Goal: Transaction & Acquisition: Purchase product/service

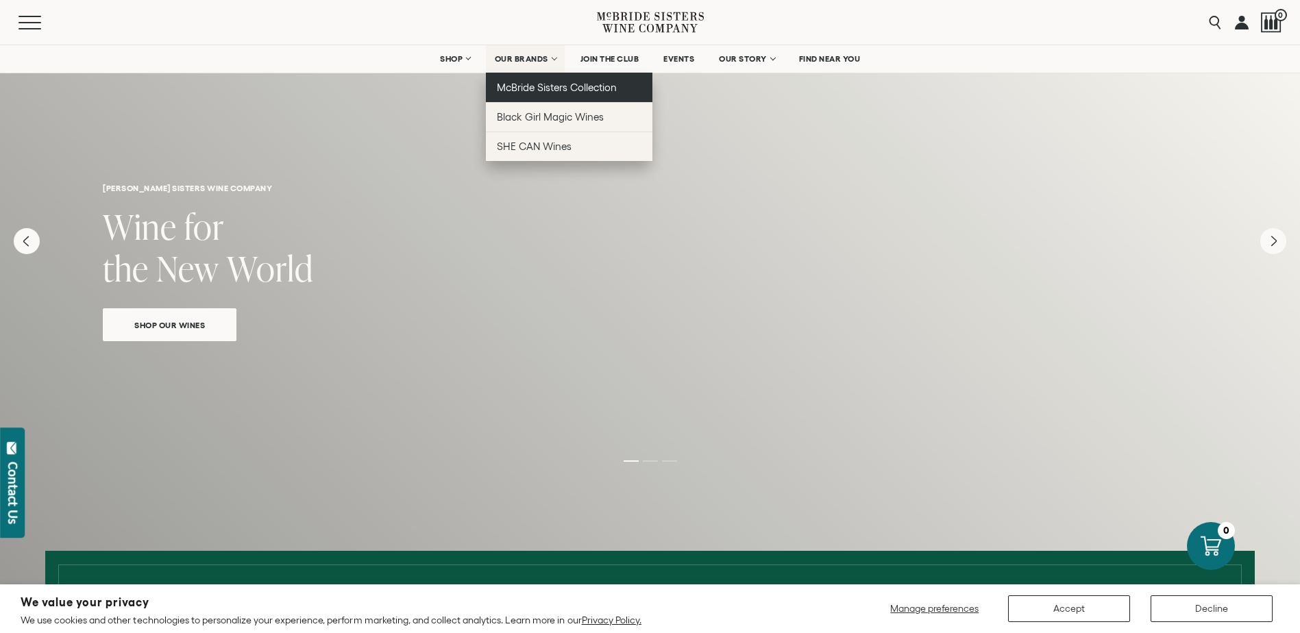
click at [539, 84] on span "McBride Sisters Collection" at bounding box center [557, 88] width 121 height 12
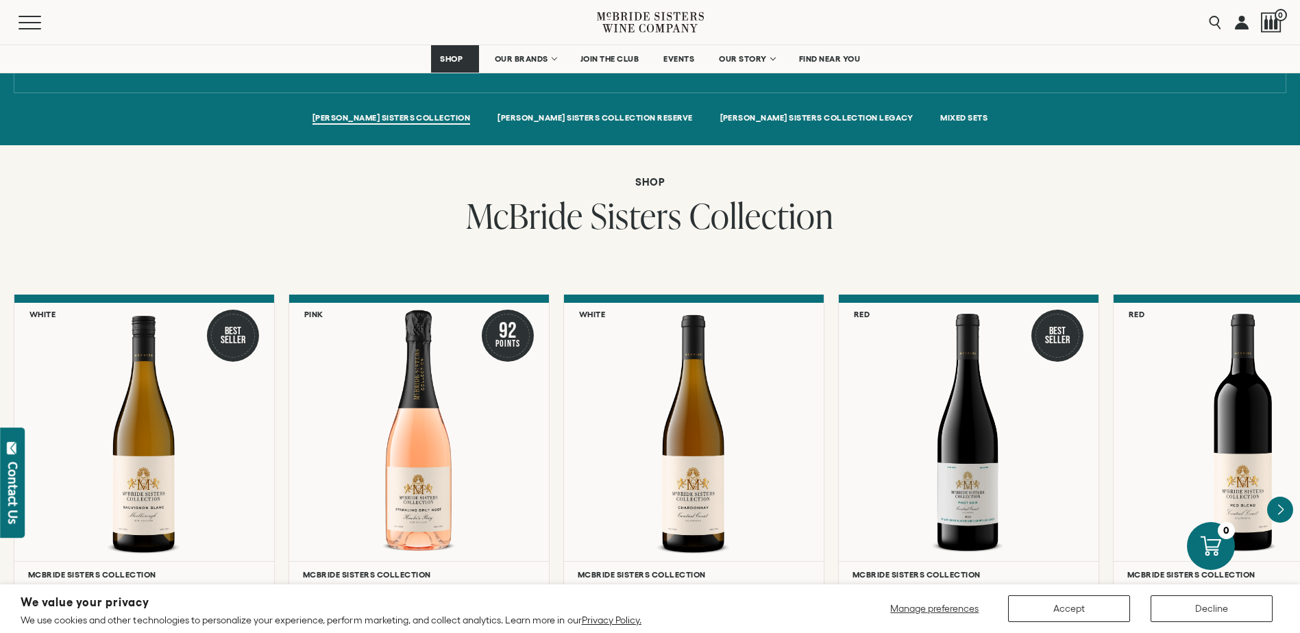
scroll to position [1028, 0]
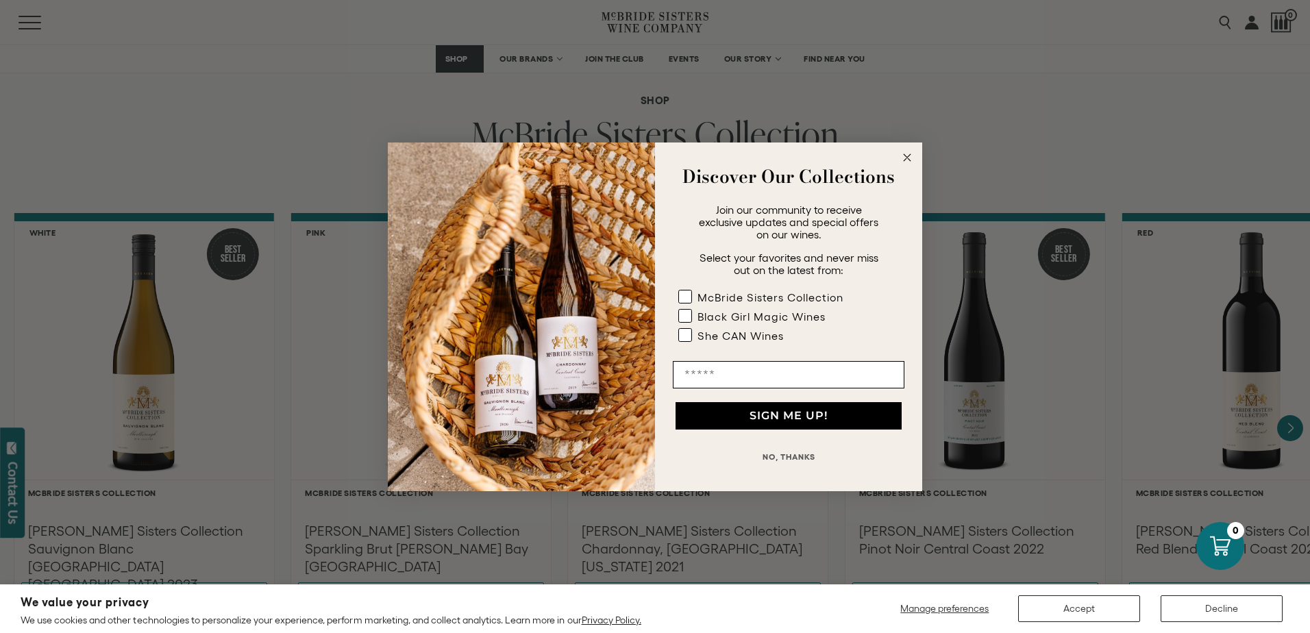
click at [906, 152] on circle "Close dialog" at bounding box center [908, 157] width 16 height 16
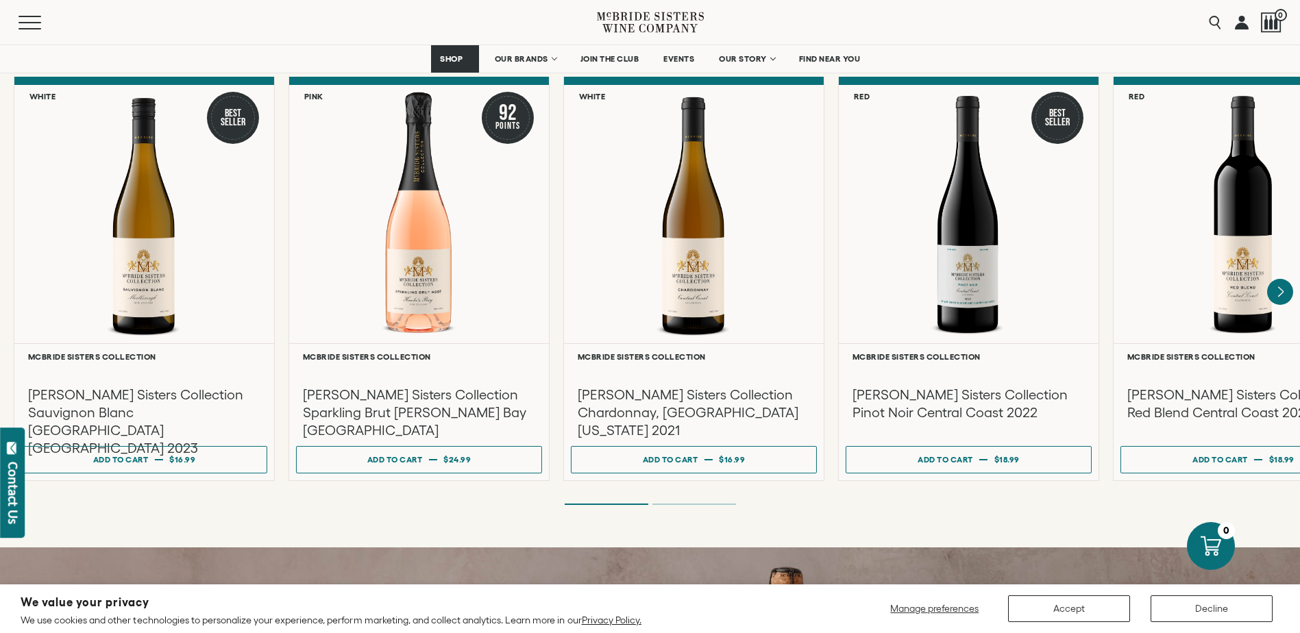
scroll to position [1165, 0]
click at [714, 495] on div "MCBRIDE SISTERS COLLECTION MCBRIDE SISTERS COLLECTION RESERVE MCBRIDE SISTERS C…" at bounding box center [650, 218] width 1300 height 660
click at [717, 503] on li "Page dot 2" at bounding box center [694, 503] width 84 height 1
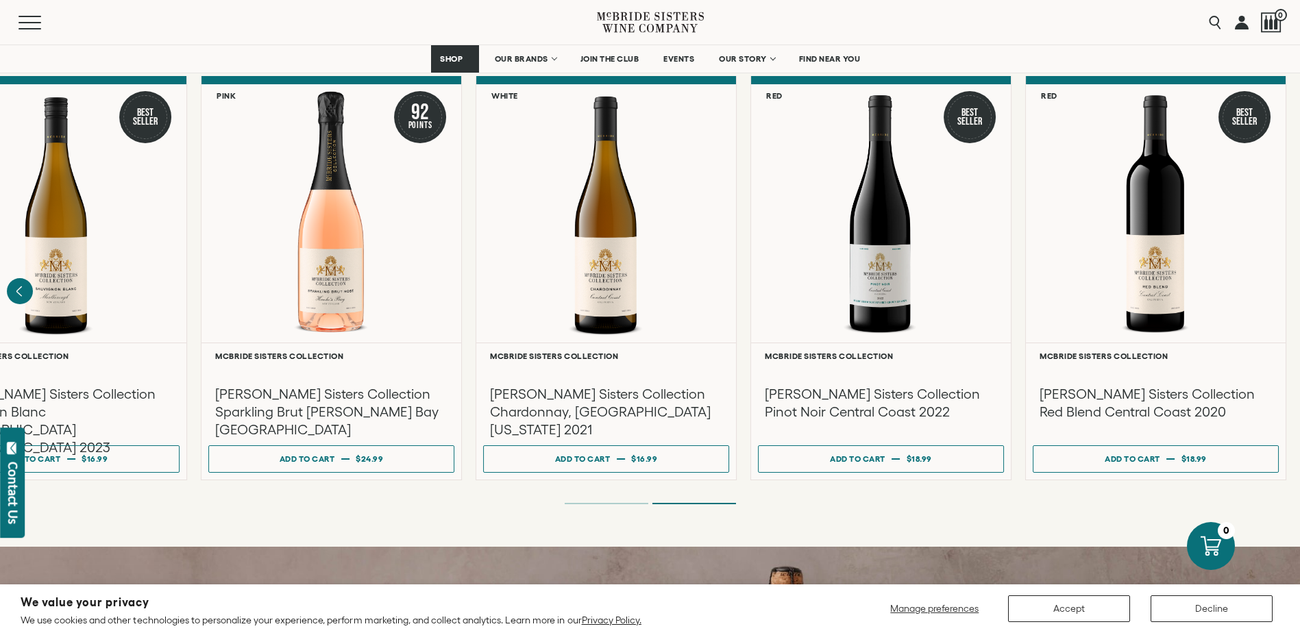
click at [587, 503] on li "Page dot 1" at bounding box center [607, 503] width 84 height 1
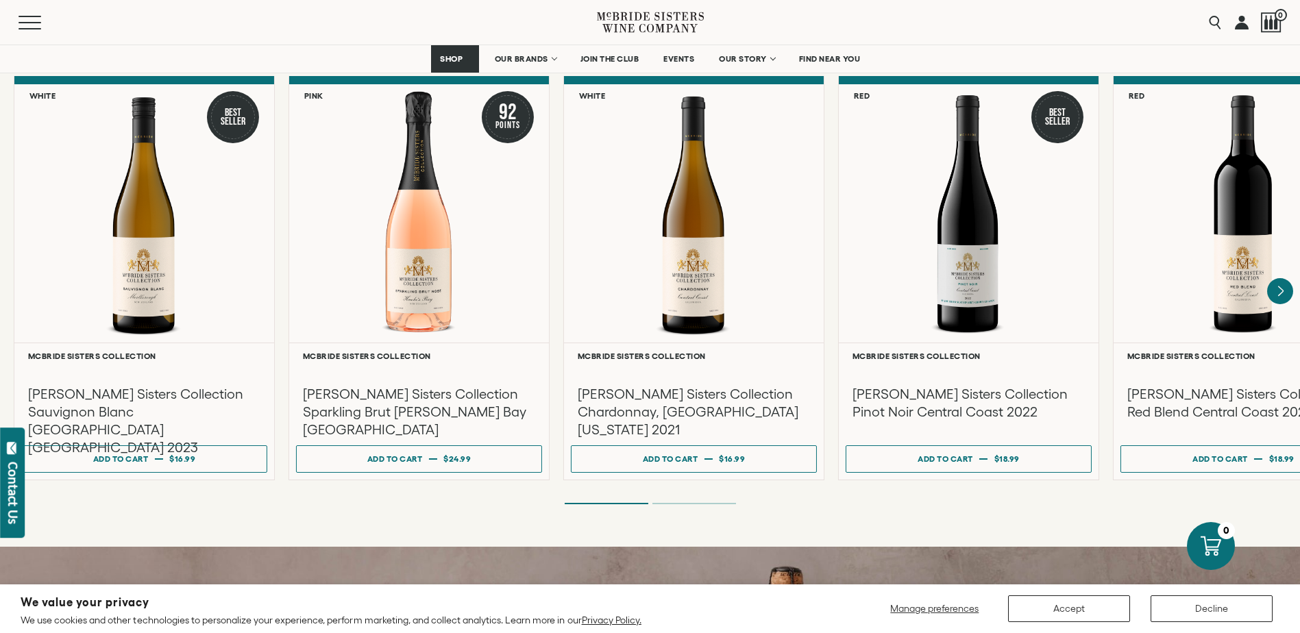
click at [719, 503] on li "Page dot 2" at bounding box center [694, 503] width 84 height 1
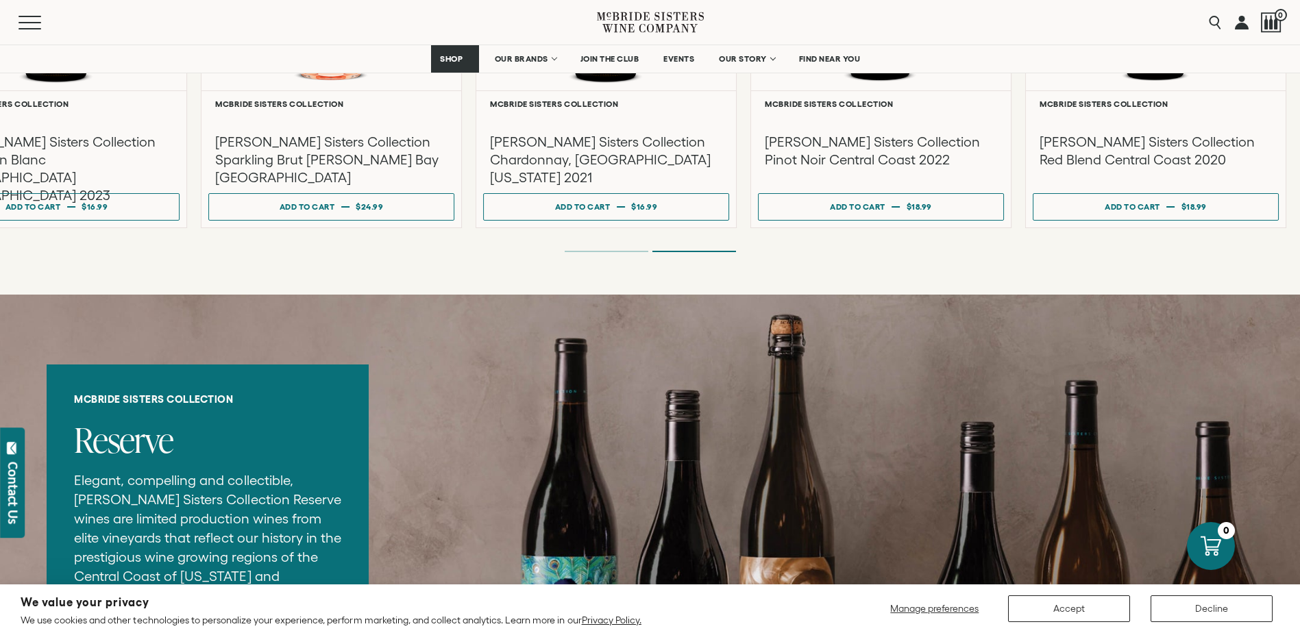
scroll to position [1439, 0]
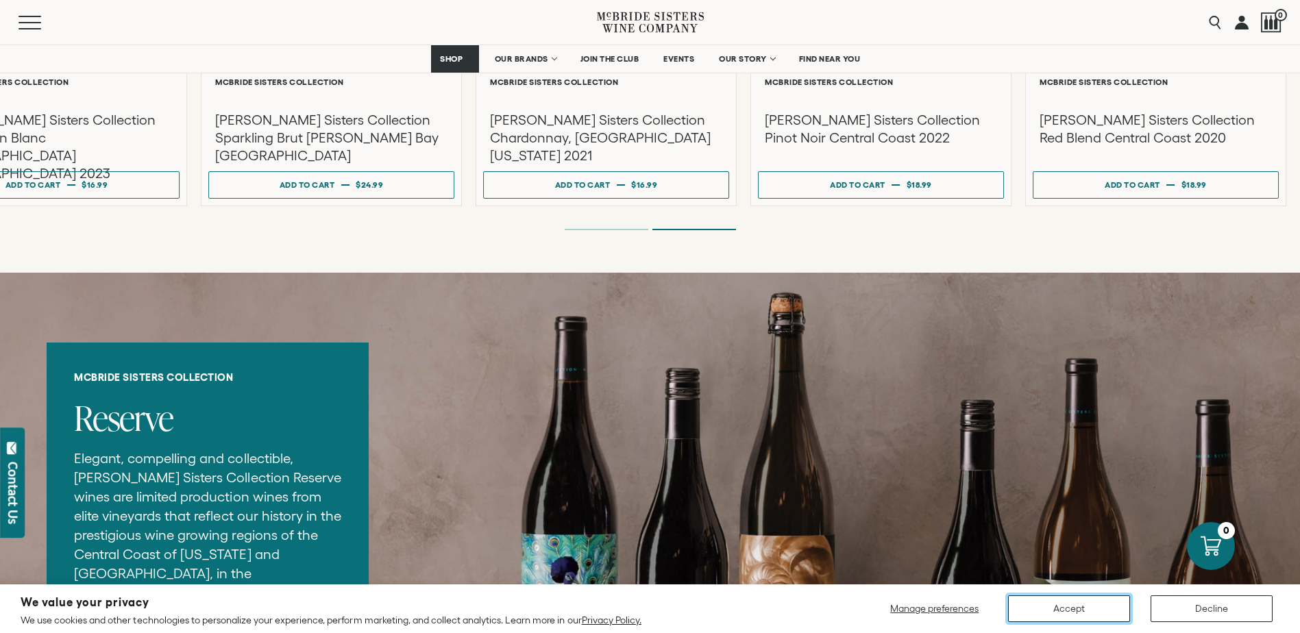
click at [1093, 607] on button "Accept" at bounding box center [1069, 608] width 122 height 27
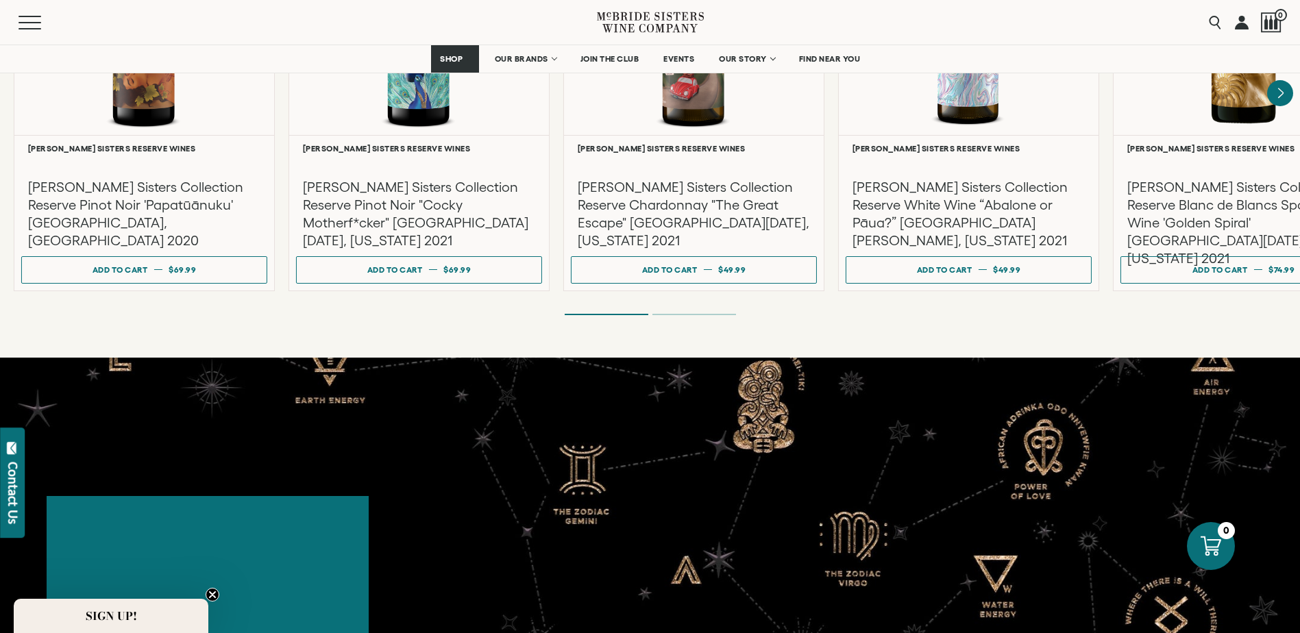
scroll to position [2535, 0]
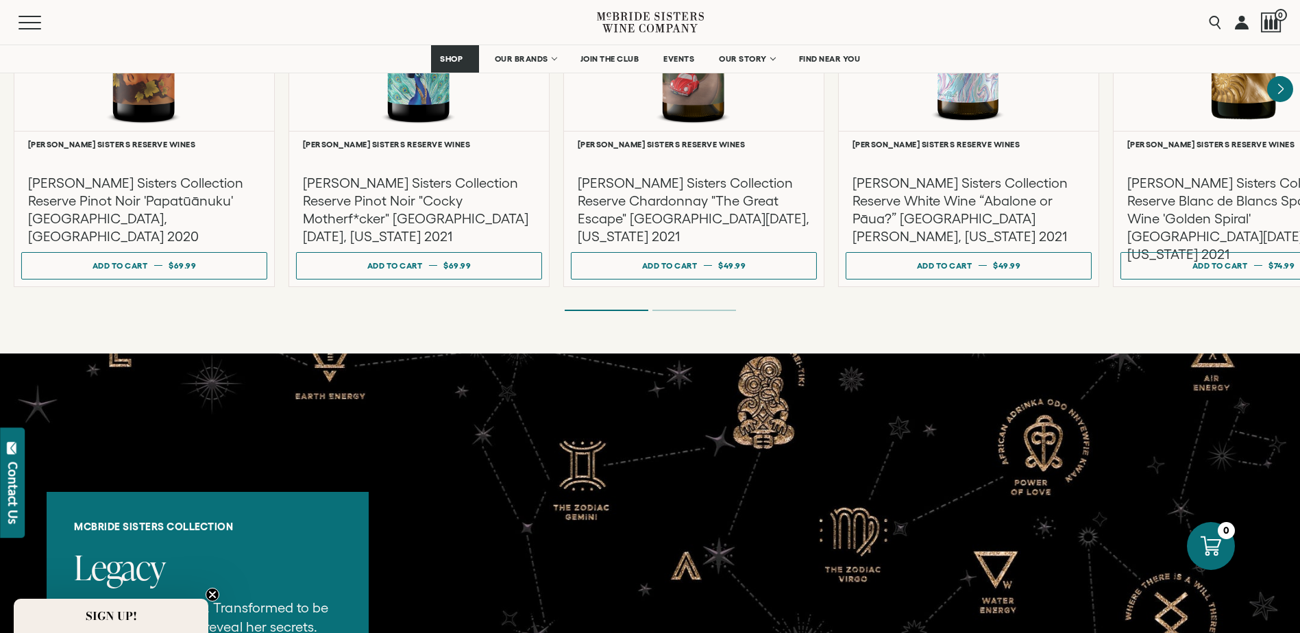
click at [719, 308] on ol at bounding box center [650, 310] width 548 height 5
click at [728, 310] on li "Page dot 2" at bounding box center [694, 310] width 84 height 1
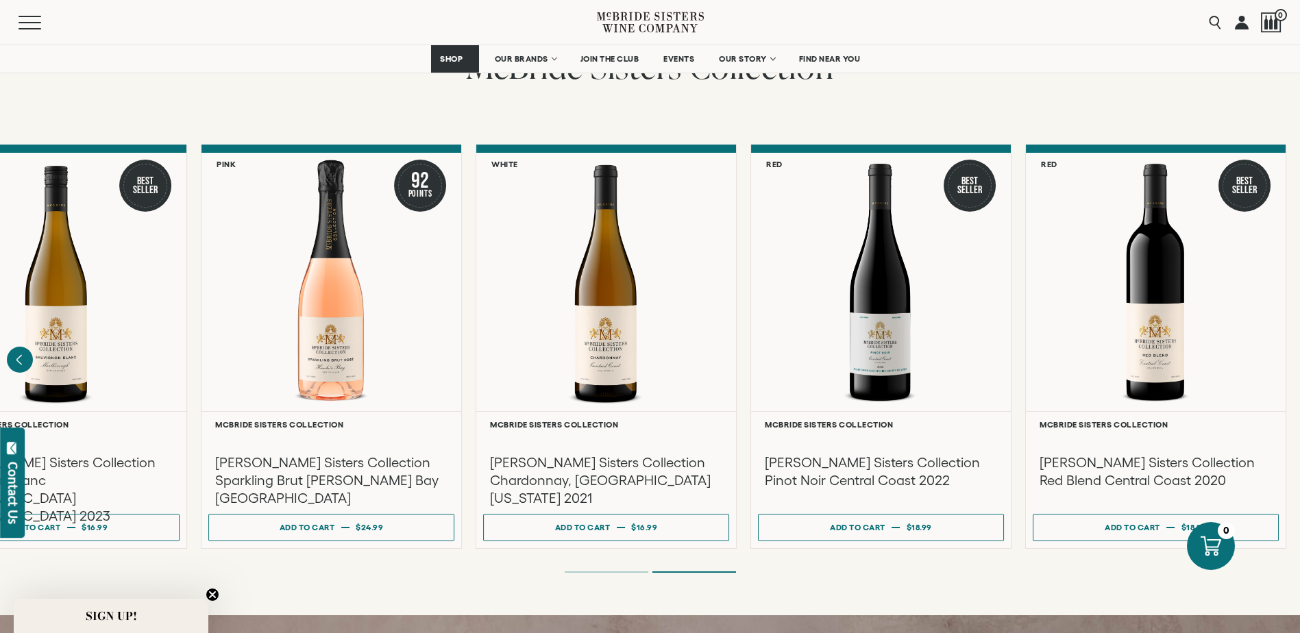
scroll to position [1028, 0]
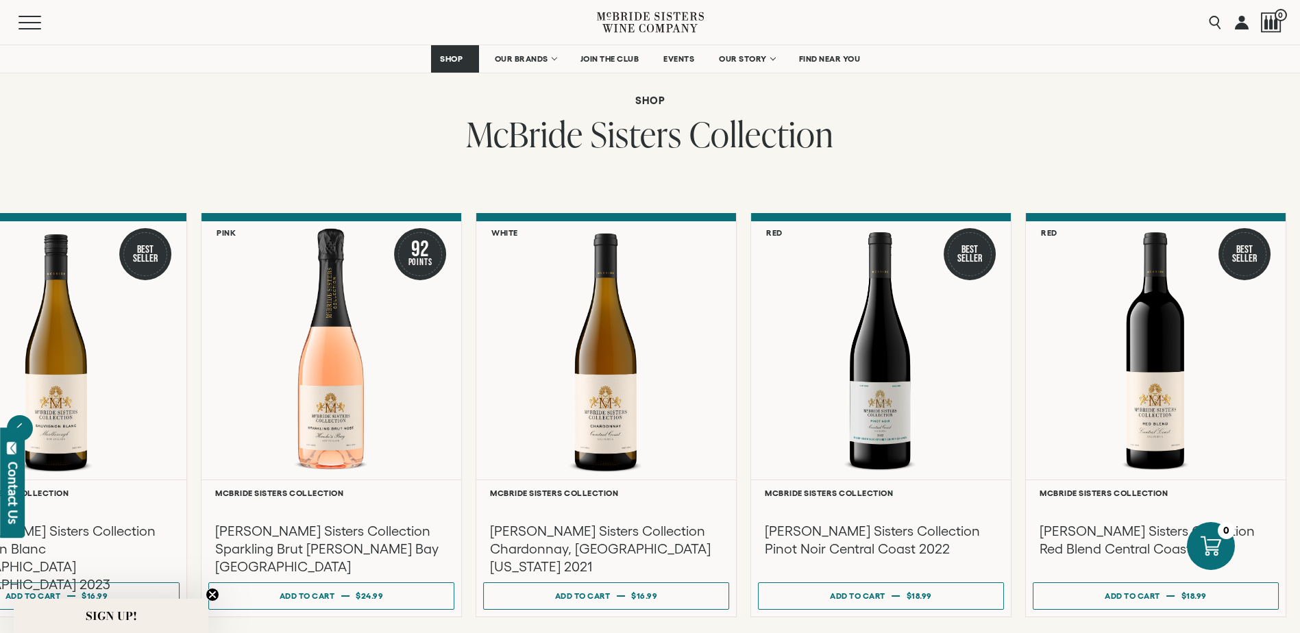
click at [631, 632] on ol at bounding box center [650, 640] width 548 height 5
click at [632, 632] on ol at bounding box center [650, 640] width 548 height 5
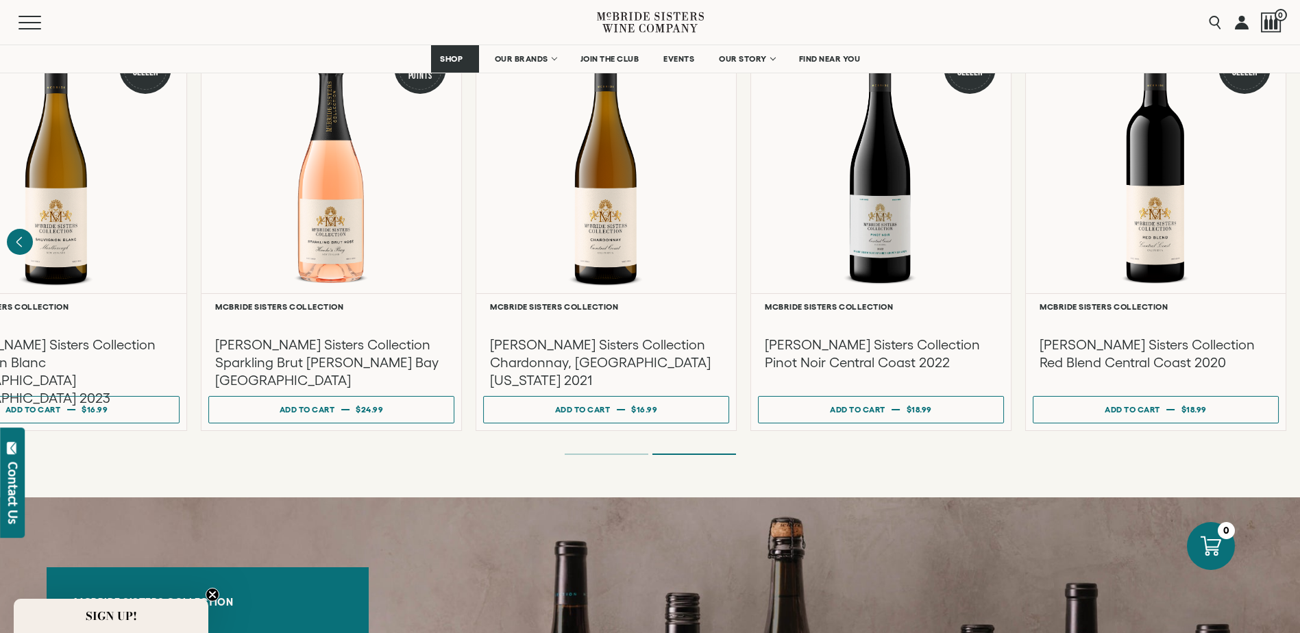
scroll to position [1233, 0]
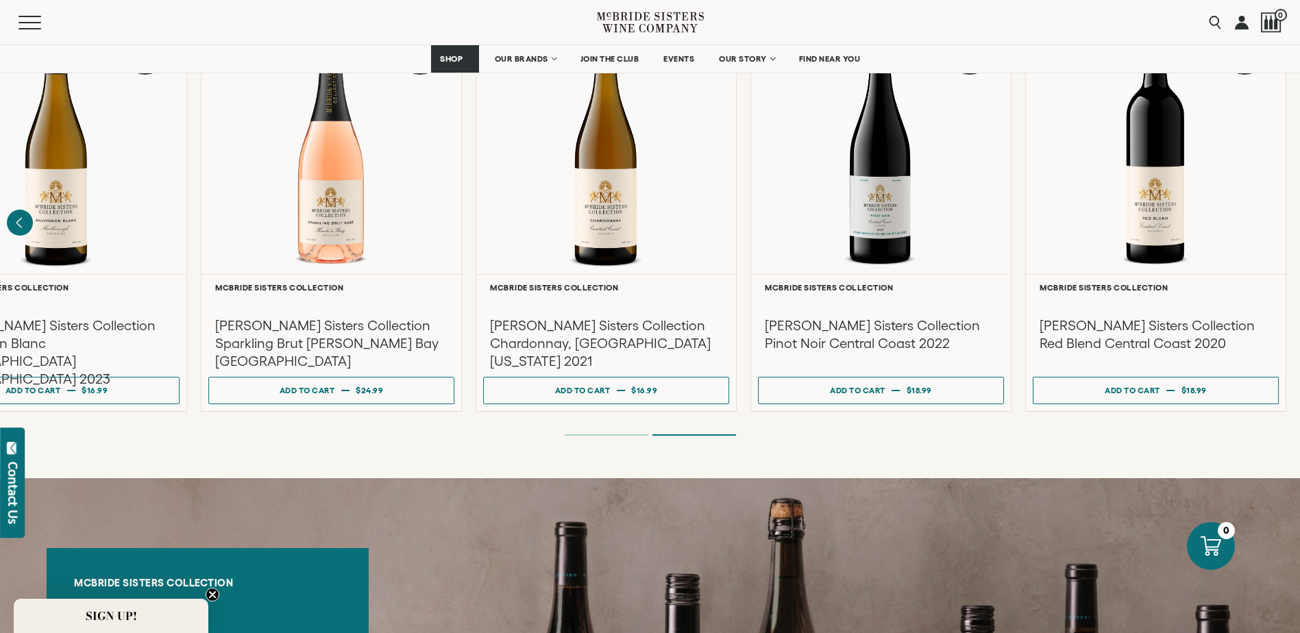
click at [622, 434] on li "Page dot 1" at bounding box center [607, 434] width 84 height 1
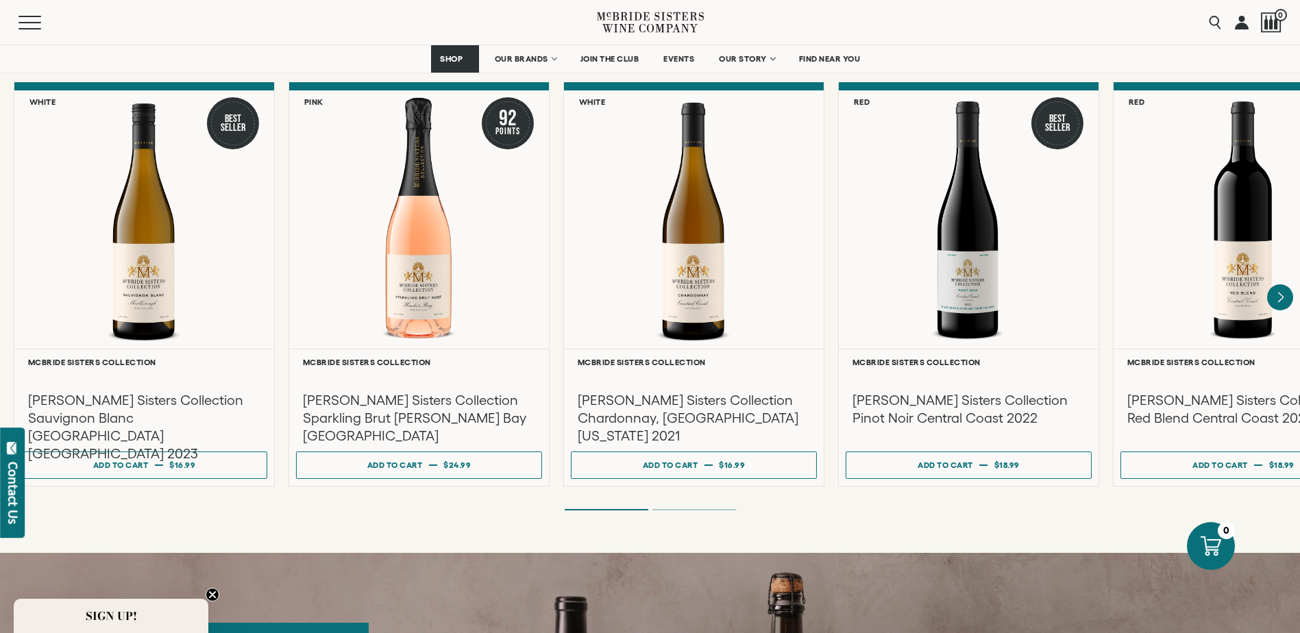
scroll to position [1165, 0]
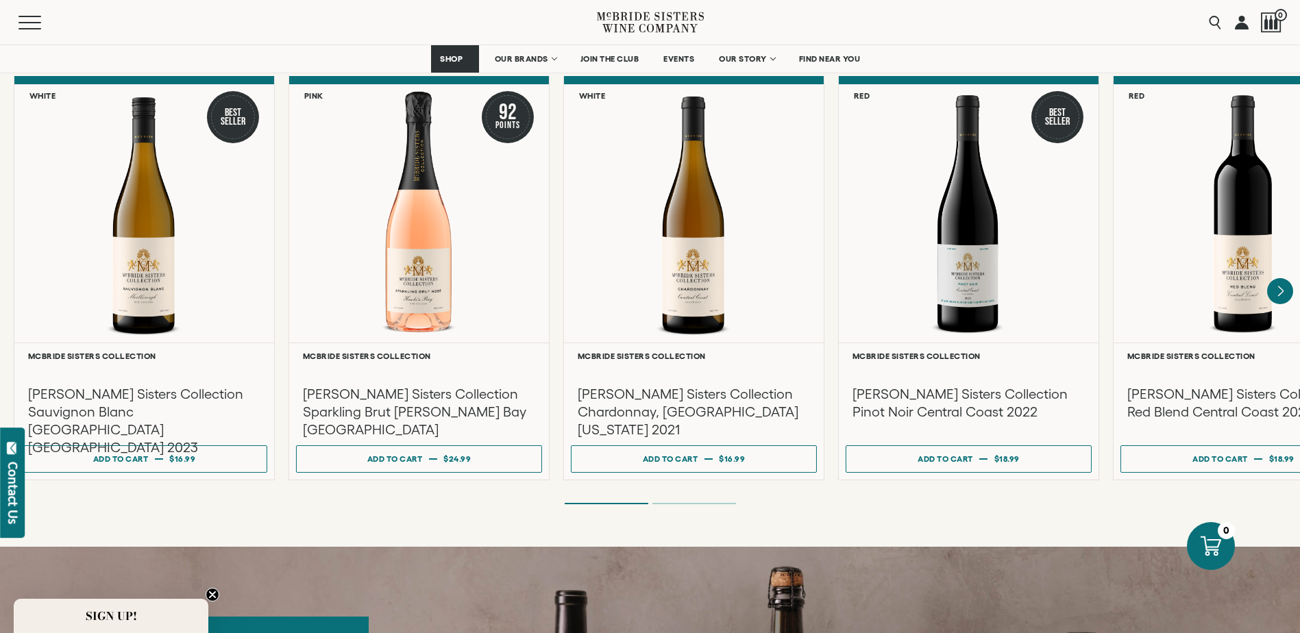
click at [716, 486] on div "**********" at bounding box center [650, 291] width 1300 height 430
click at [724, 501] on ol at bounding box center [650, 503] width 548 height 5
click at [728, 501] on ol at bounding box center [650, 503] width 548 height 5
click at [720, 501] on ol at bounding box center [650, 503] width 548 height 5
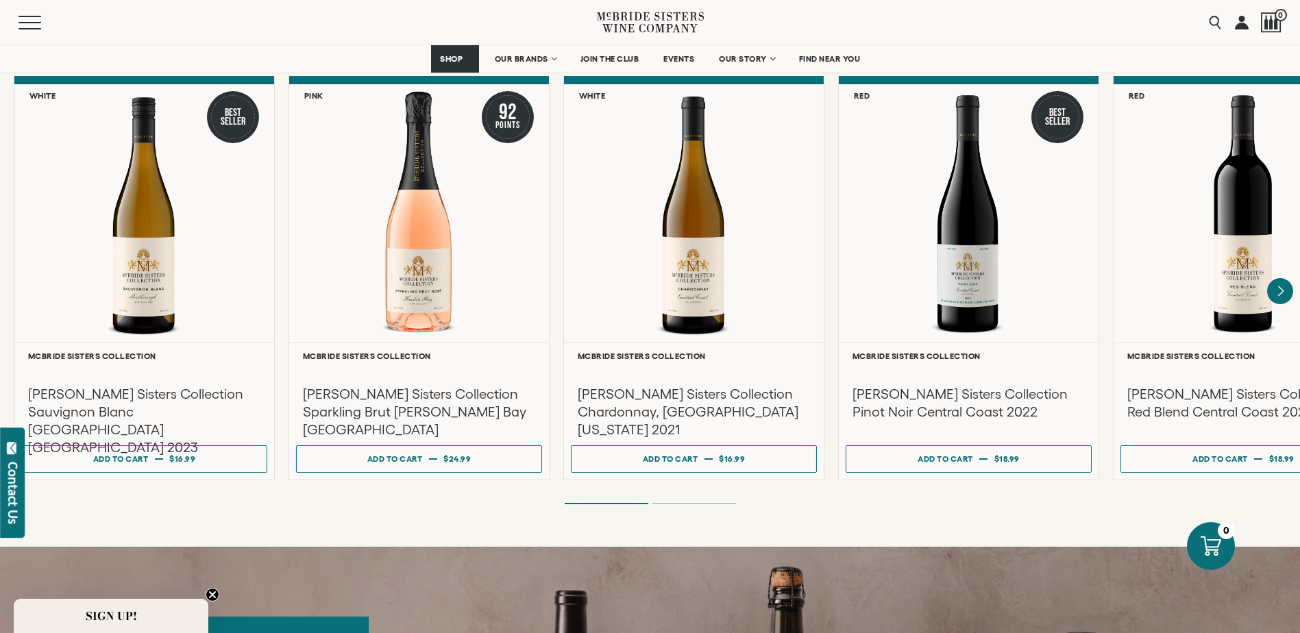
click at [710, 501] on ol at bounding box center [650, 503] width 548 height 5
click at [707, 501] on ol at bounding box center [650, 503] width 548 height 5
click at [706, 501] on ol at bounding box center [650, 503] width 548 height 5
click at [711, 501] on ol at bounding box center [650, 503] width 548 height 5
click at [711, 503] on li "Page dot 2" at bounding box center [694, 503] width 84 height 1
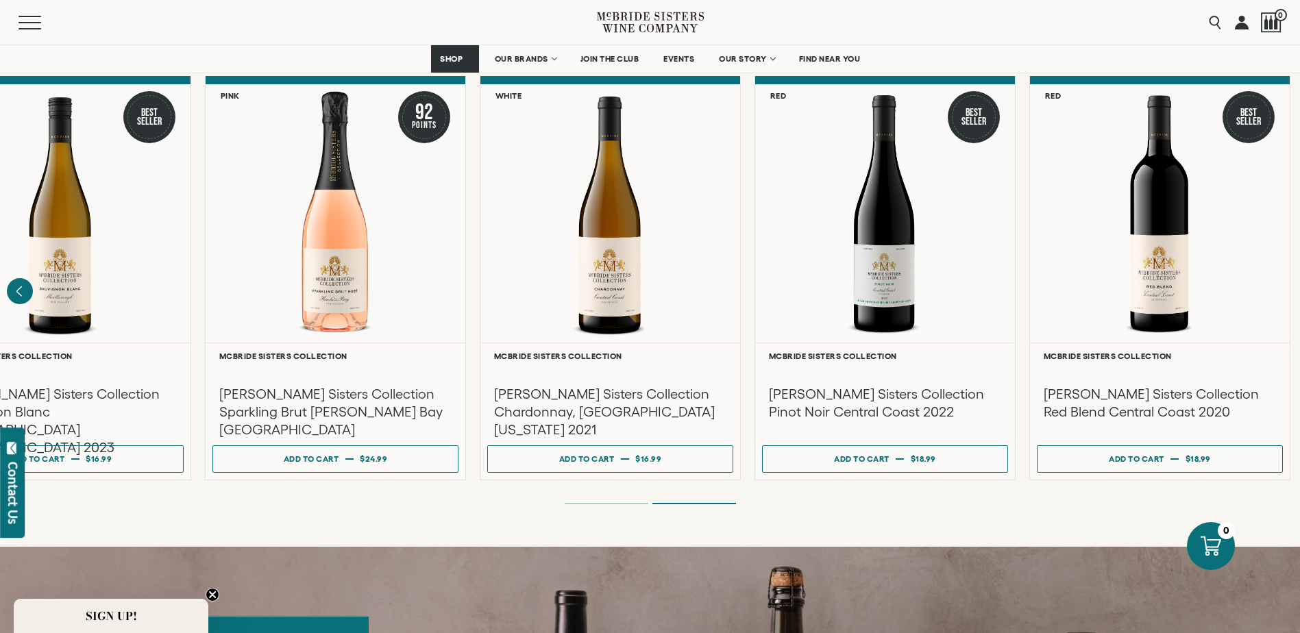
click at [711, 503] on li "Page dot 2" at bounding box center [694, 503] width 84 height 1
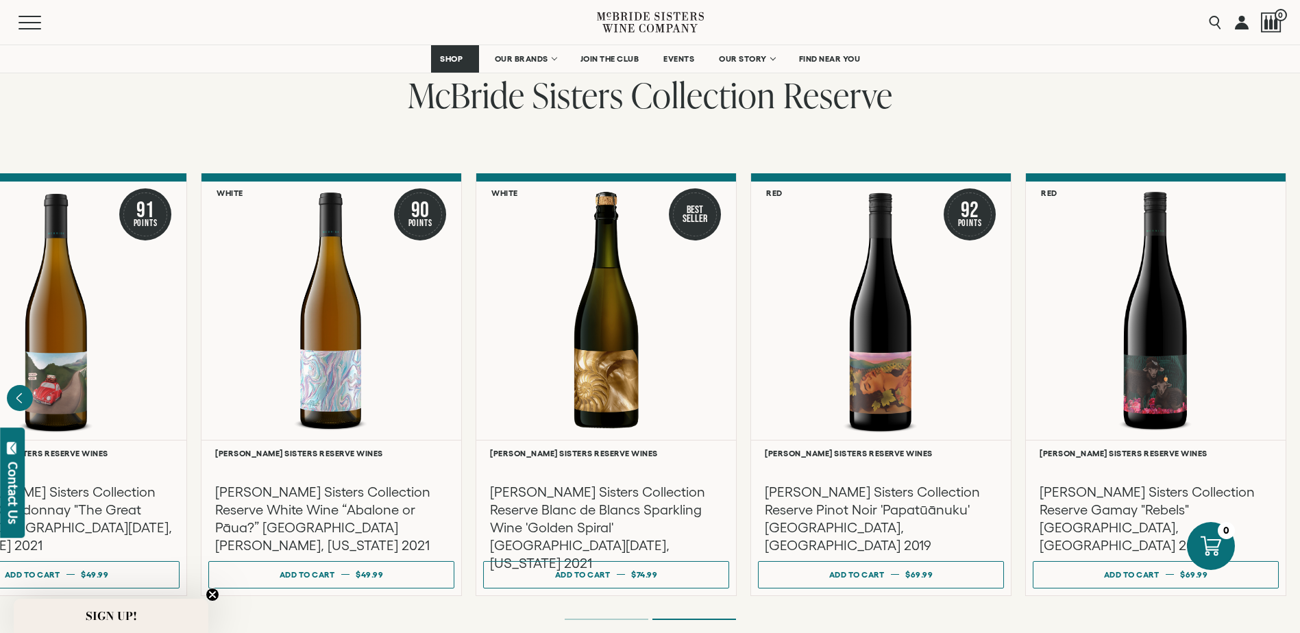
scroll to position [2261, 0]
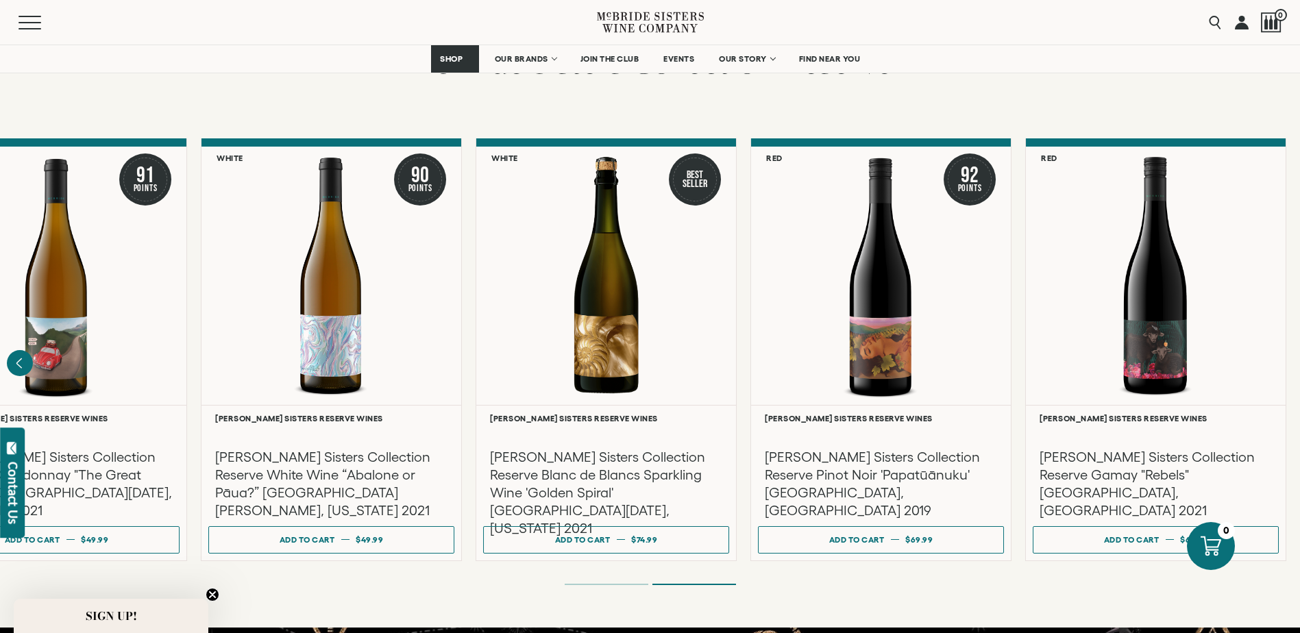
click at [625, 582] on ol at bounding box center [650, 584] width 548 height 5
click at [625, 584] on li "Page dot 1" at bounding box center [607, 584] width 84 height 1
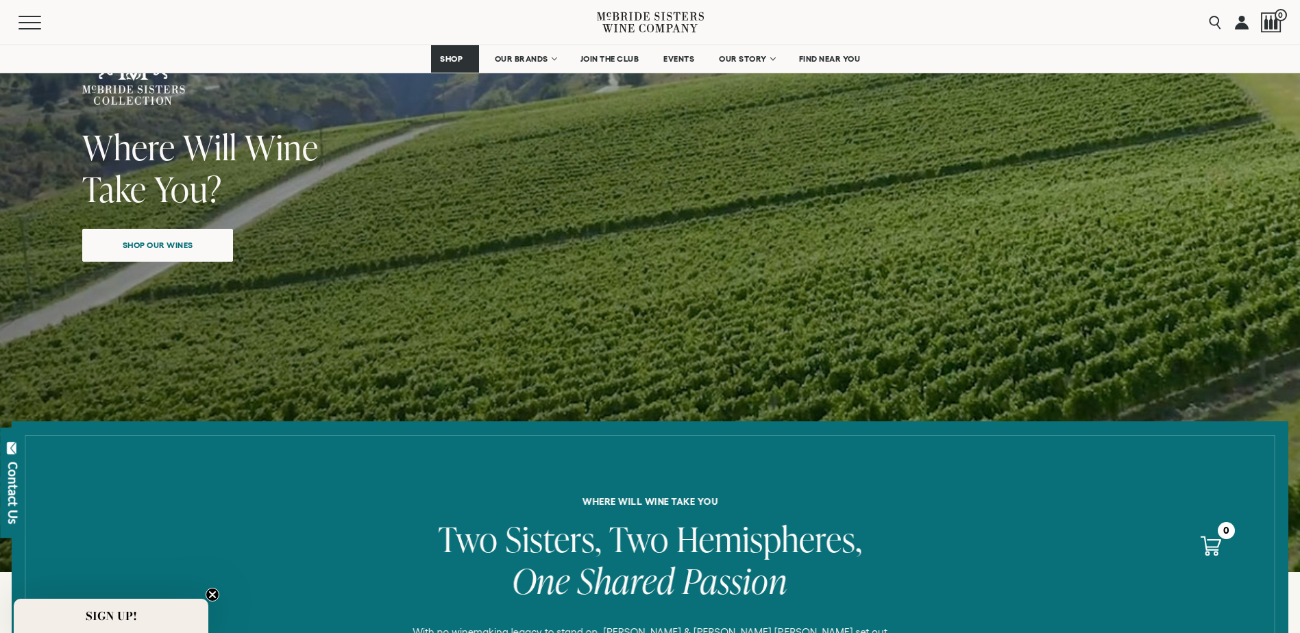
scroll to position [0, 0]
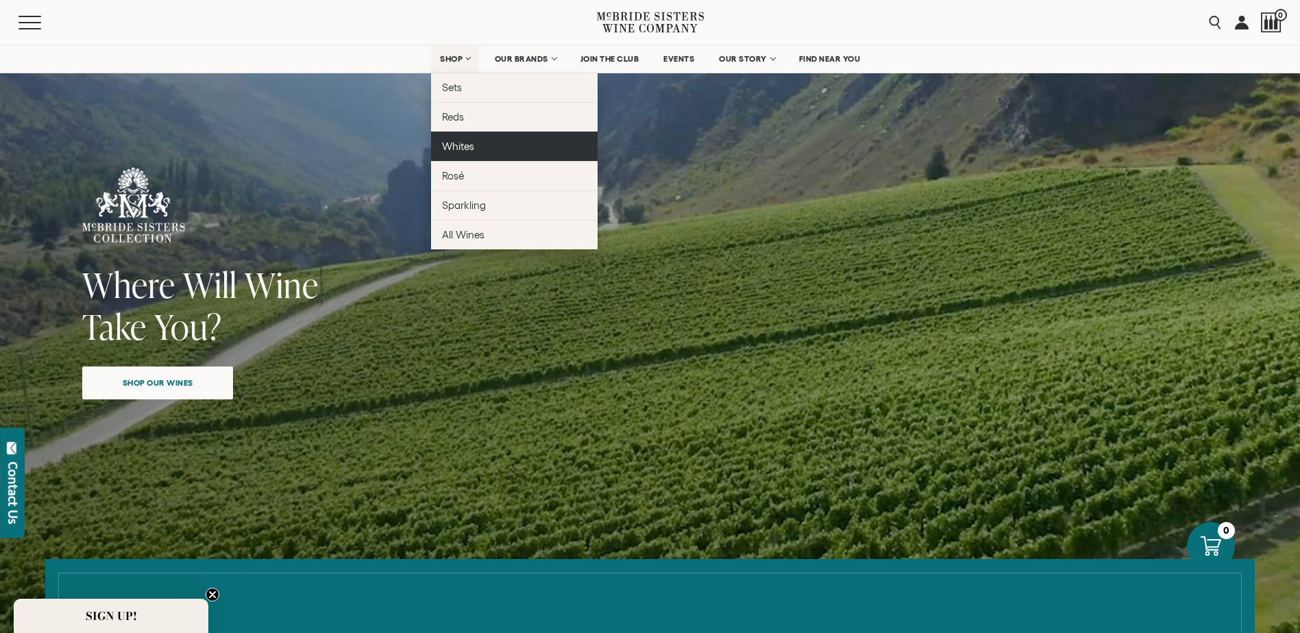
click at [456, 140] on span "Whites" at bounding box center [458, 146] width 32 height 12
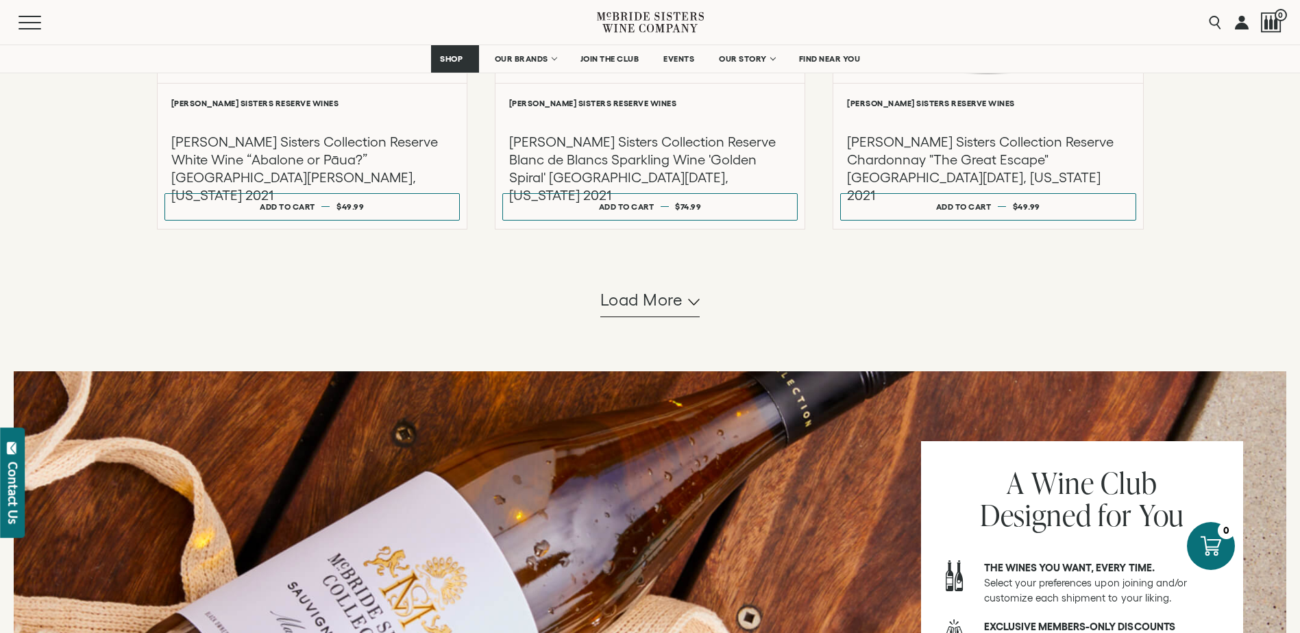
scroll to position [1370, 0]
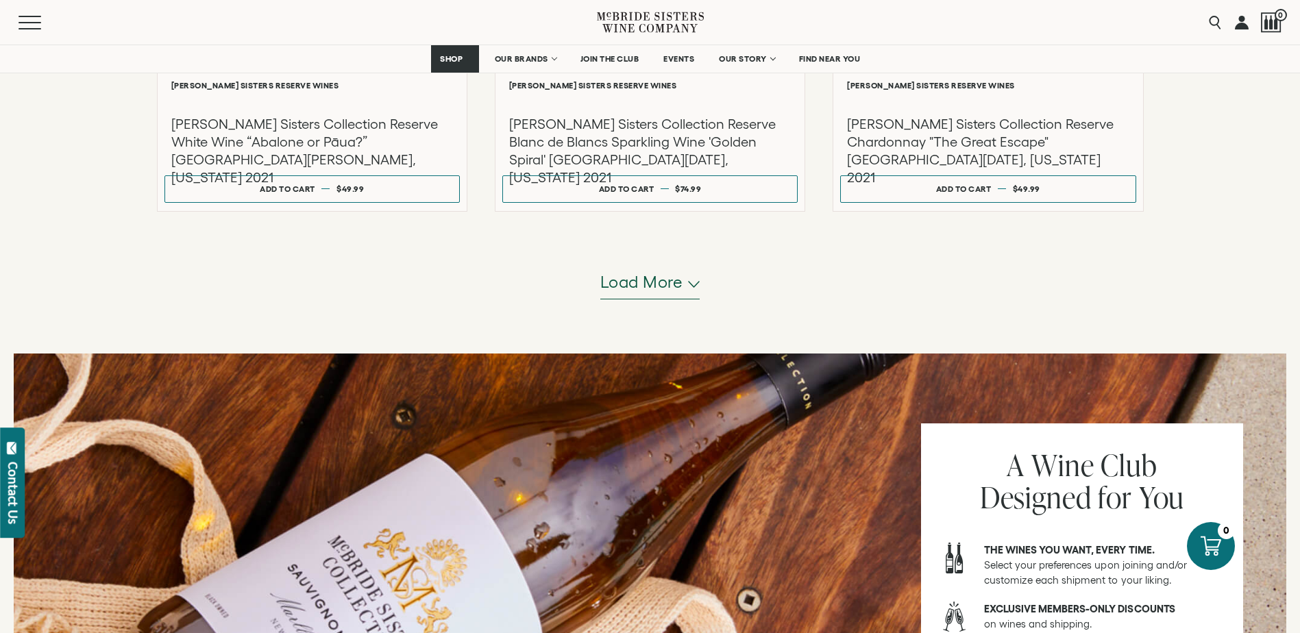
click at [661, 295] on button "Load more" at bounding box center [650, 283] width 100 height 33
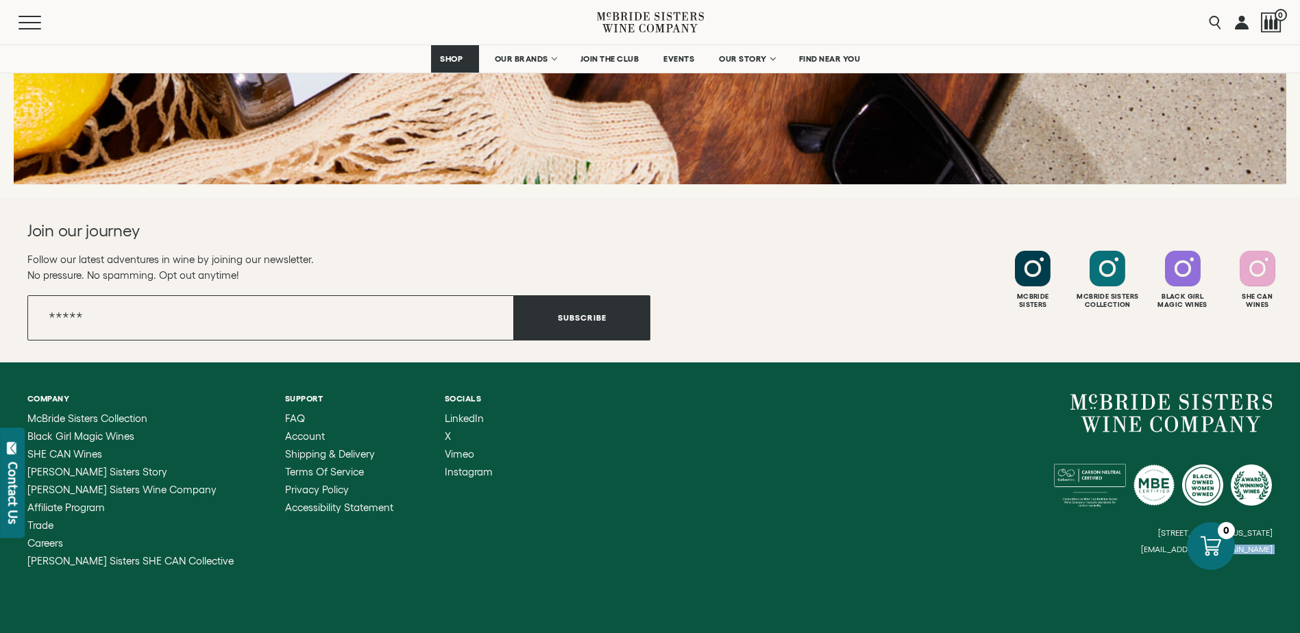
scroll to position [2897, 0]
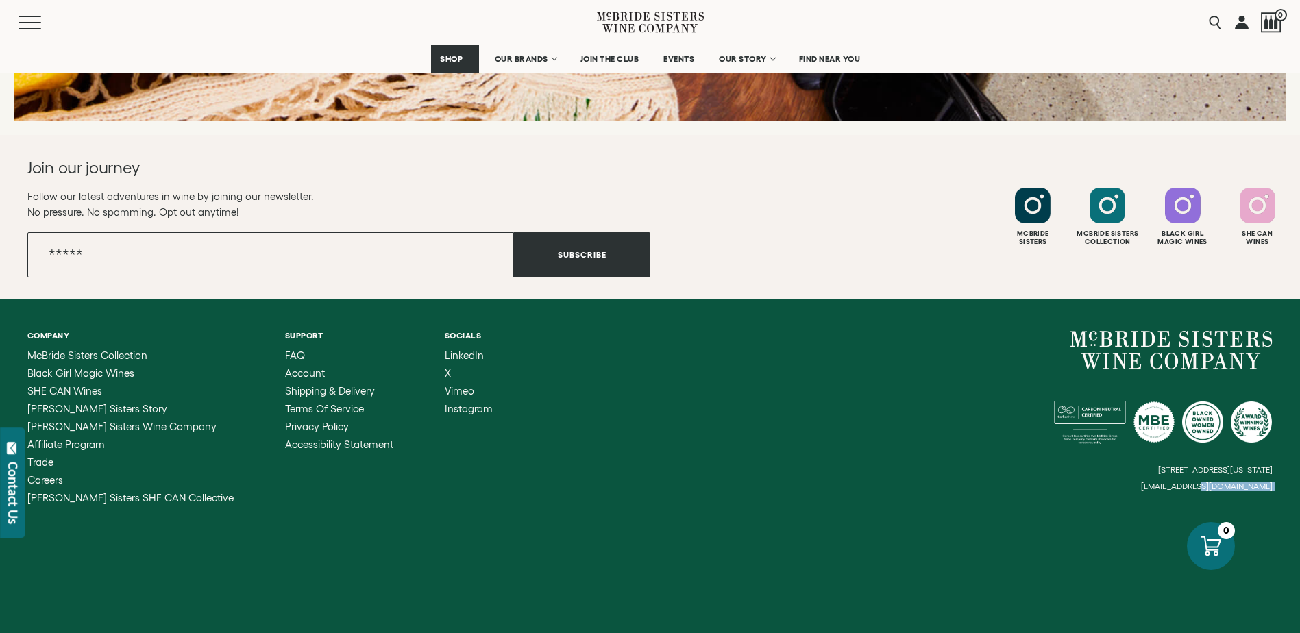
drag, startPoint x: 1154, startPoint y: 625, endPoint x: 1207, endPoint y: 617, distance: 54.0
click at [1207, 617] on footer "Join our journey Follow our latest adventures in wine by joining our newsletter…" at bounding box center [650, 384] width 1300 height 498
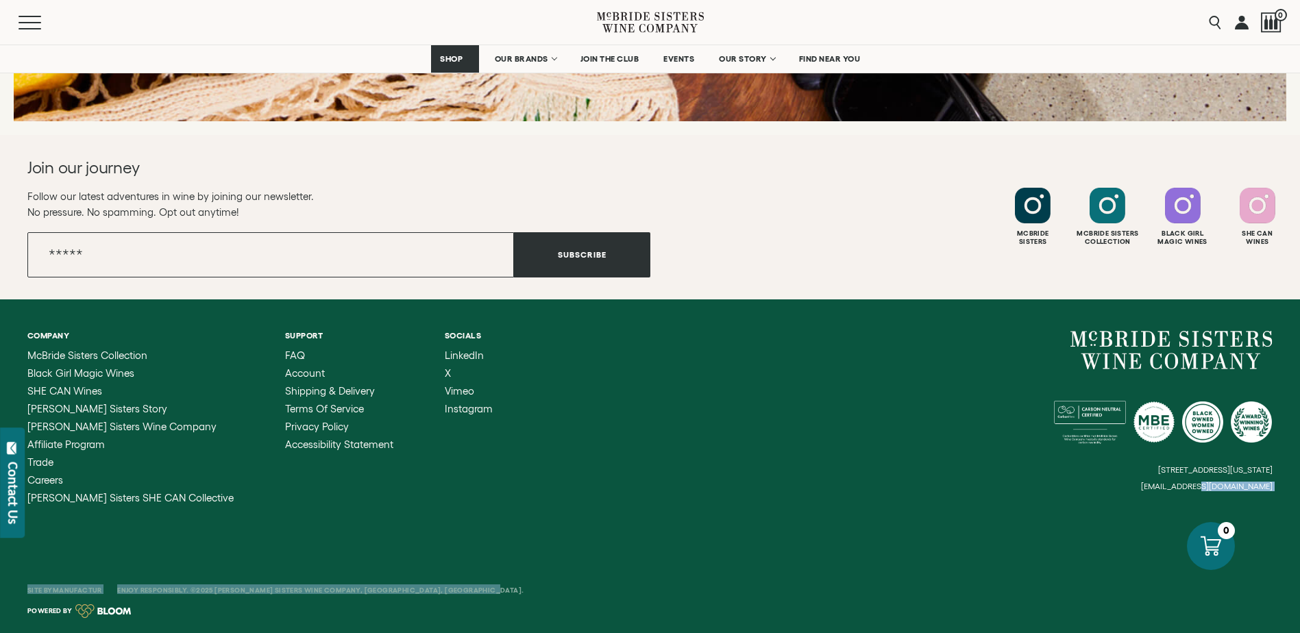
copy footer "hello@mcbridesisters.com Site By Manufactur Enjoy Responsibly. ©2025 McBride Si…"
